Goal: Find specific page/section: Find specific page/section

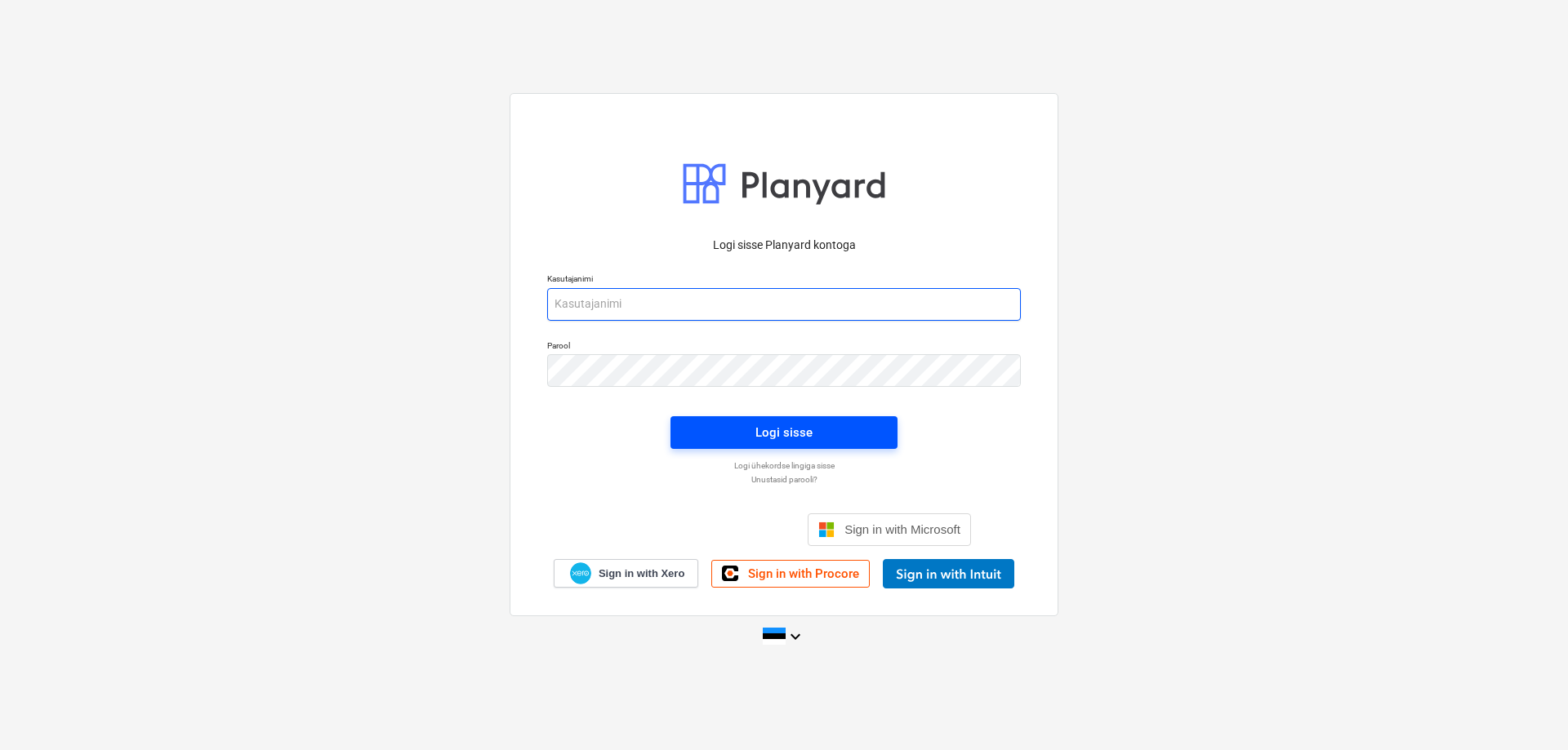
type input "[PERSON_NAME][EMAIL_ADDRESS][DOMAIN_NAME]"
click at [784, 442] on div "Logi sisse" at bounding box center [784, 432] width 57 height 21
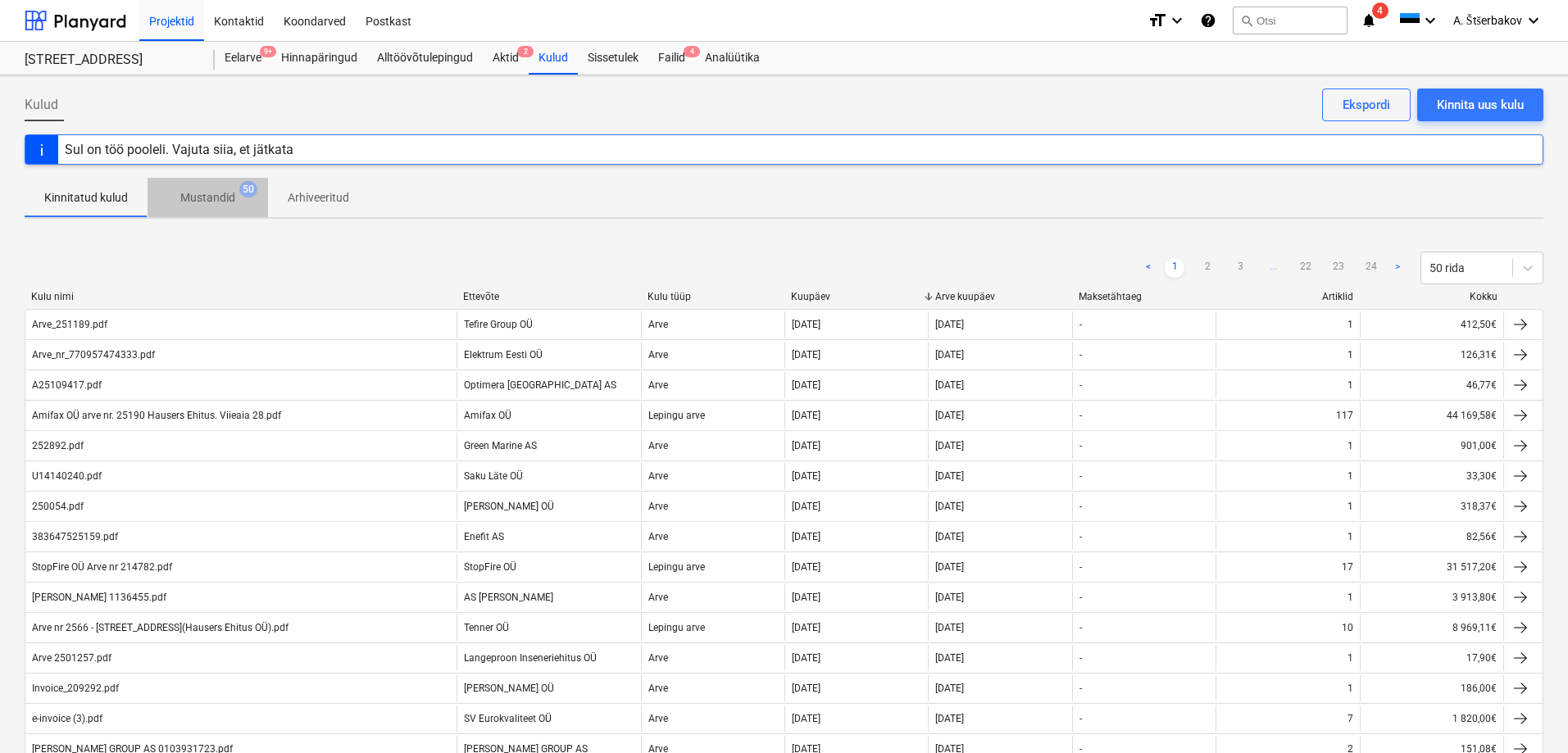
click at [222, 198] on p "Mustandid" at bounding box center [207, 198] width 55 height 17
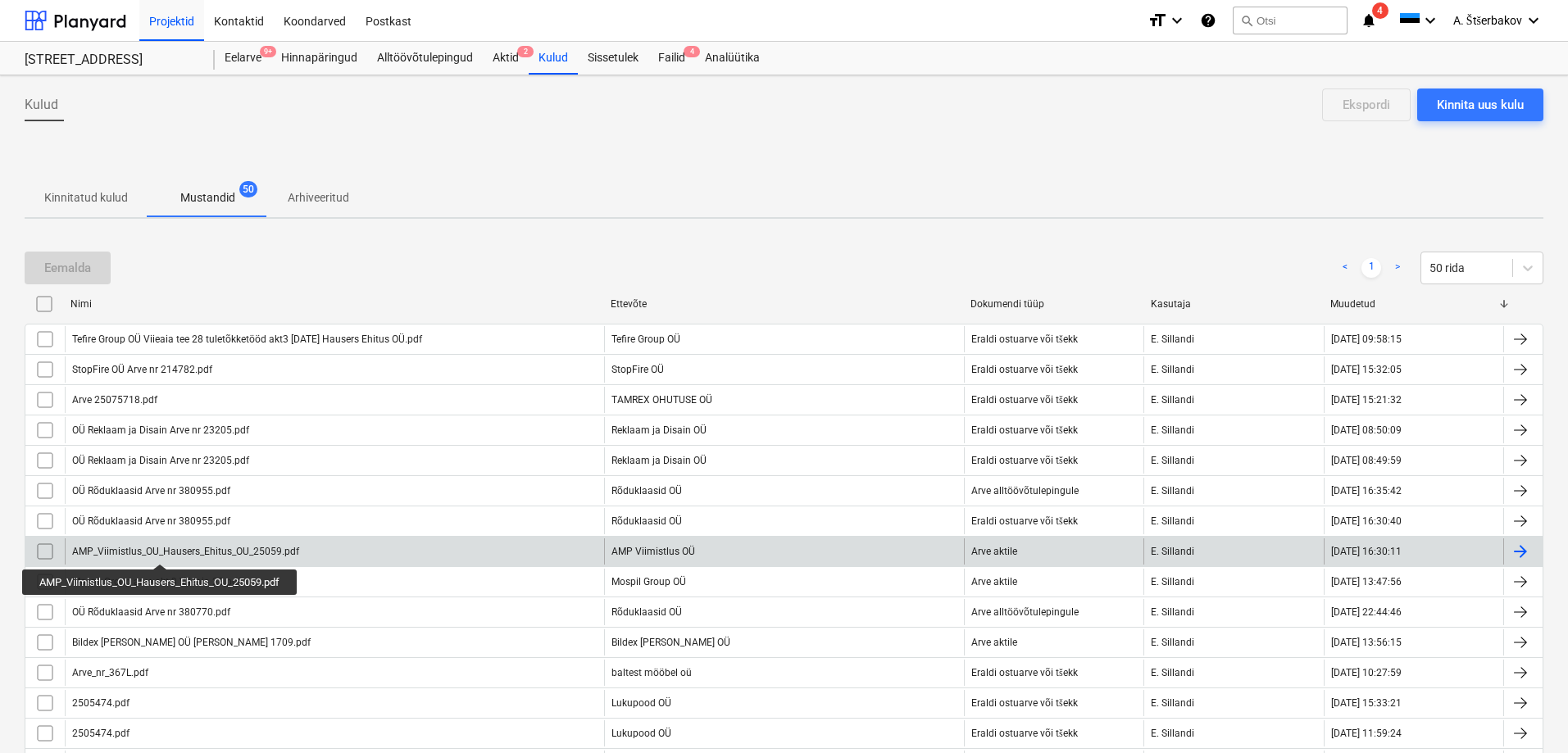
click at [161, 549] on div "AMP_Viimistlus_OU_Hausers_Ehitus_OU_25059.pdf" at bounding box center [185, 551] width 227 height 12
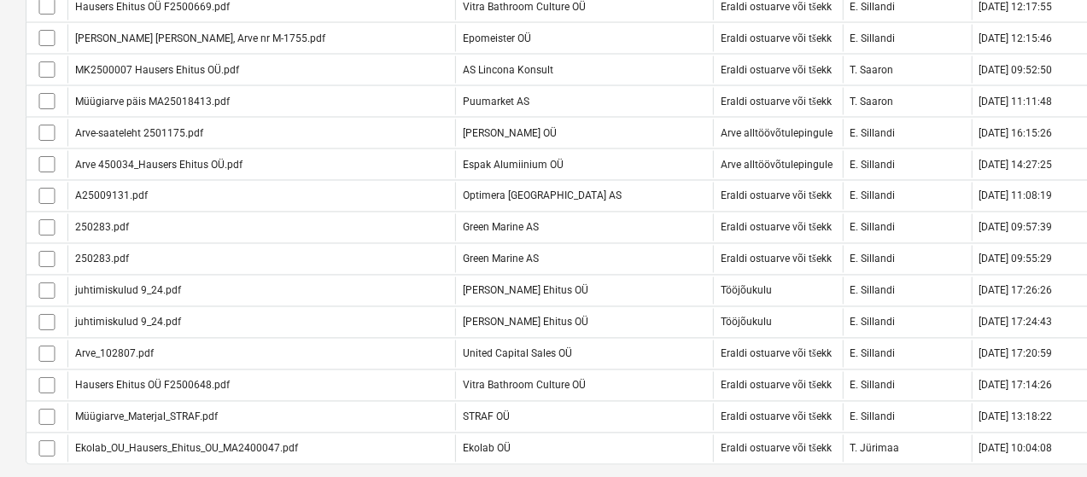
scroll to position [1520, 0]
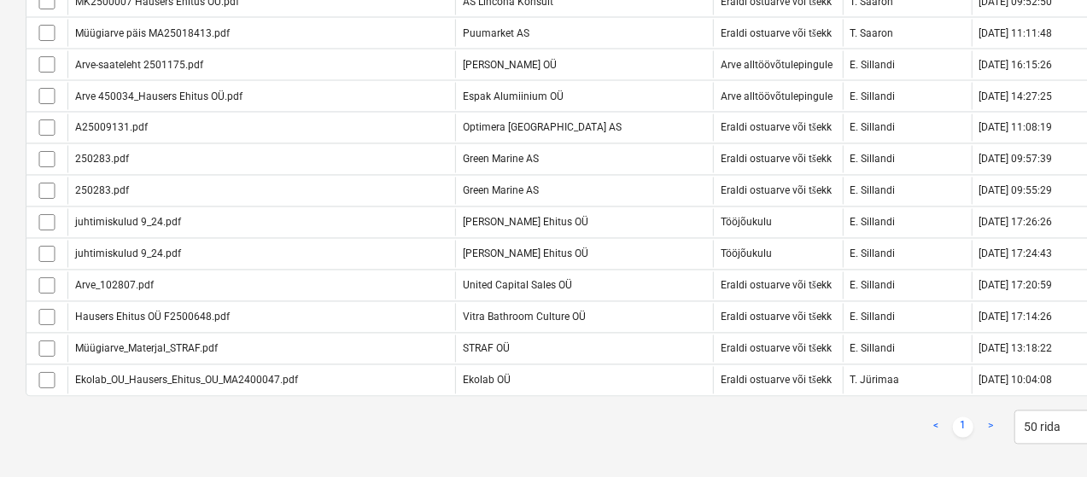
click at [990, 417] on link ">" at bounding box center [990, 427] width 20 height 20
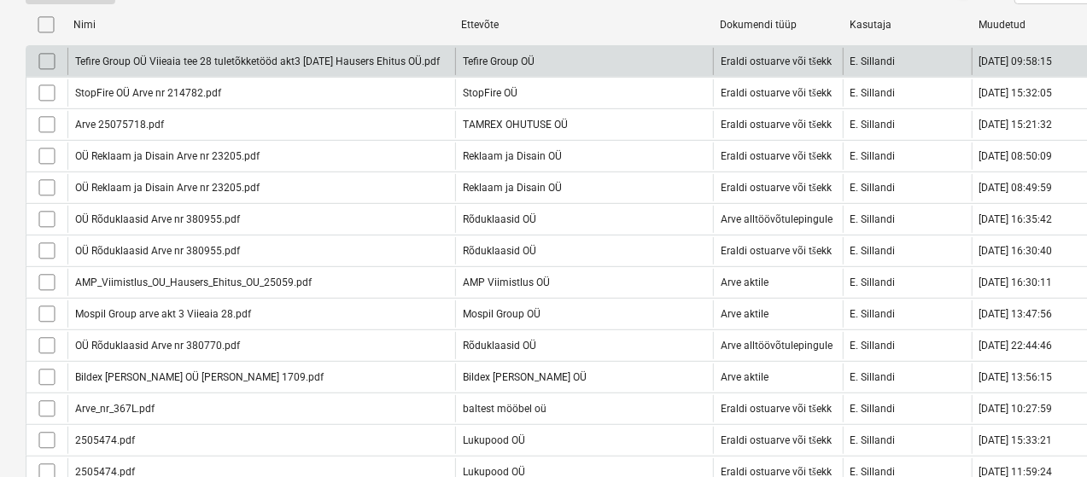
scroll to position [0, 0]
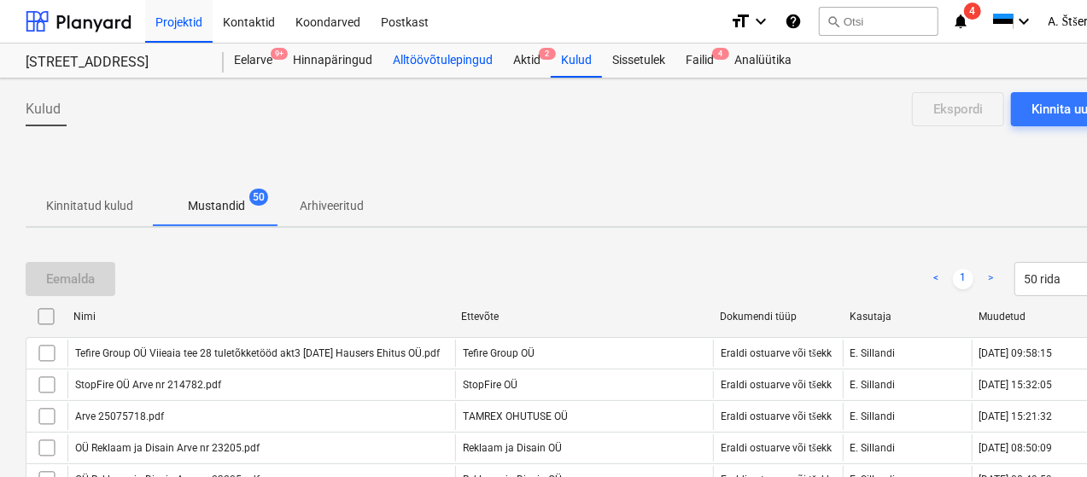
click at [409, 62] on div "Alltöövõtulepingud" at bounding box center [442, 61] width 120 height 34
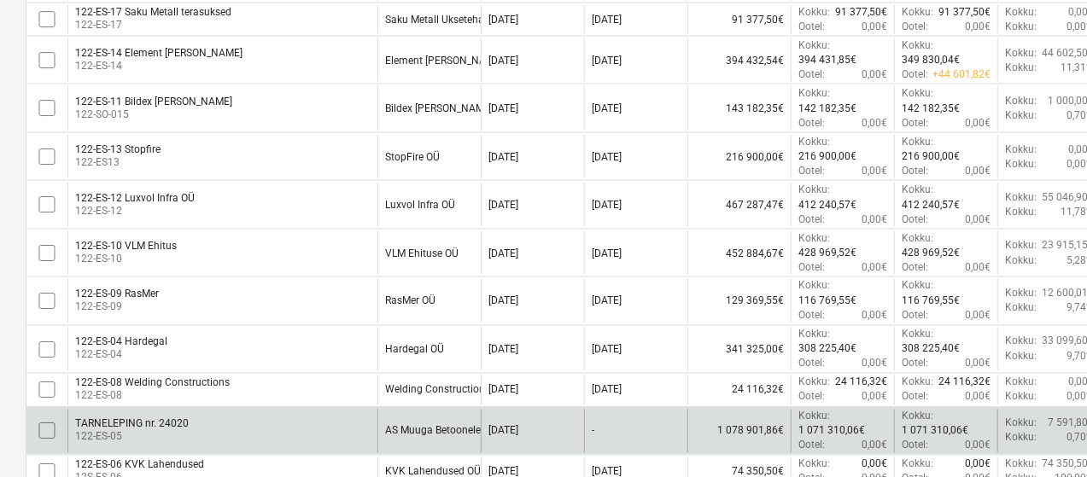
scroll to position [1366, 0]
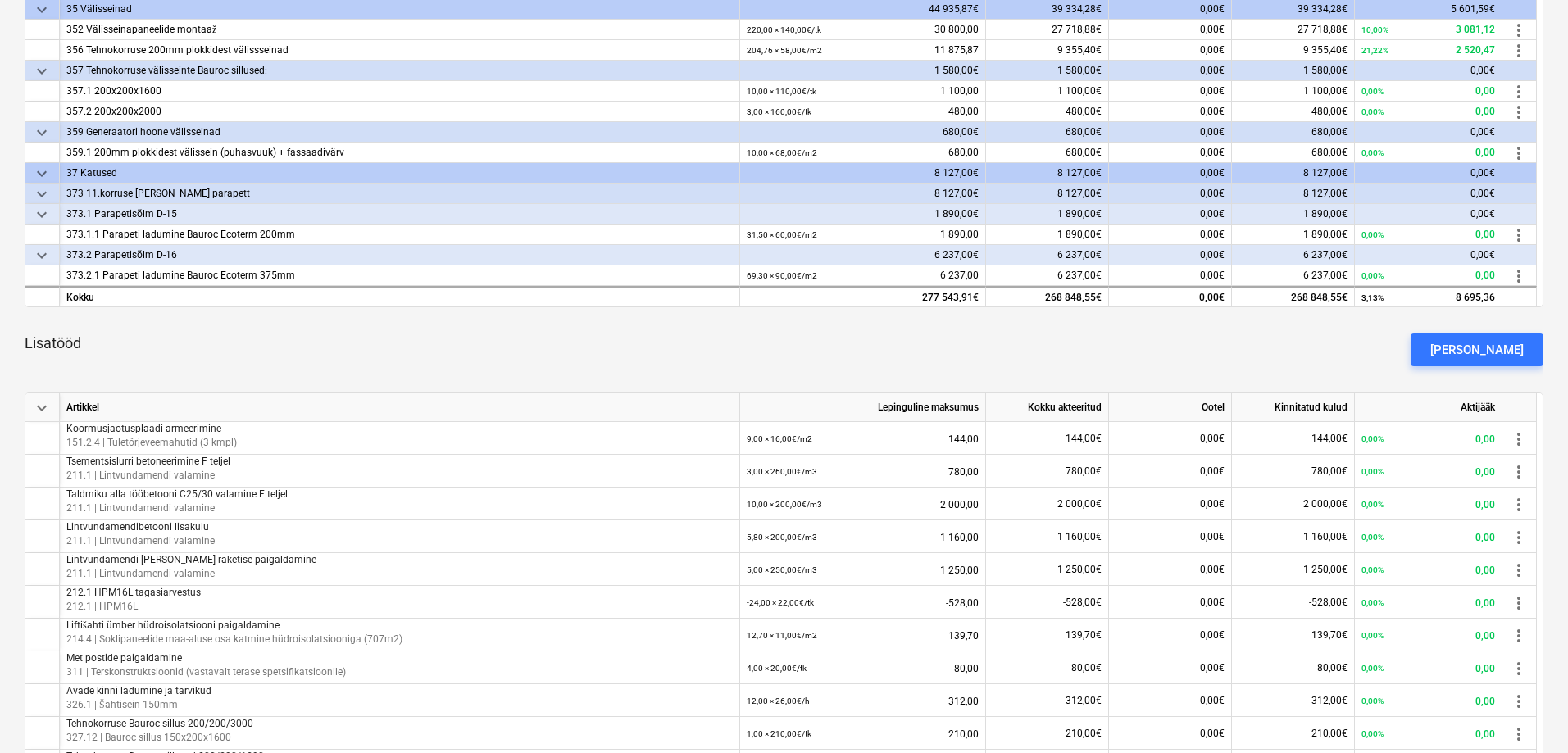
scroll to position [450, 0]
